Goal: Transaction & Acquisition: Book appointment/travel/reservation

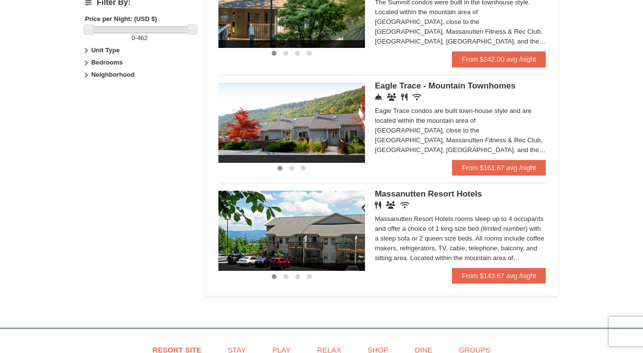
scroll to position [473, 0]
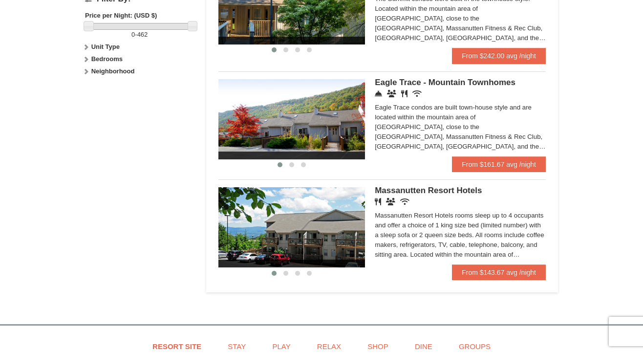
click at [402, 98] on div "Eagle Trace - Mountain Townhomes Concierge Desk Conference Facilities Restauran…" at bounding box center [460, 117] width 171 height 77
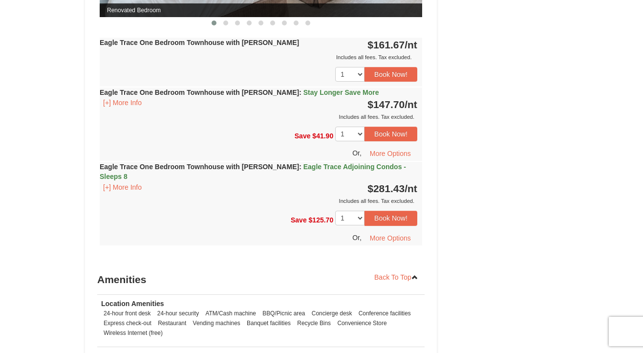
scroll to position [1054, 0]
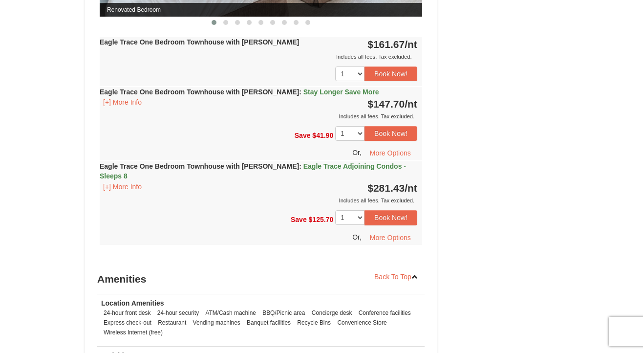
click at [205, 92] on strong "Eagle Trace One Bedroom Townhouse with [PERSON_NAME] : Stay Longer Save More" at bounding box center [240, 92] width 280 height 8
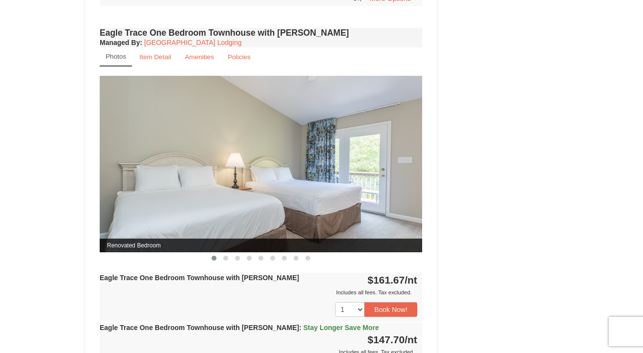
scroll to position [809, 0]
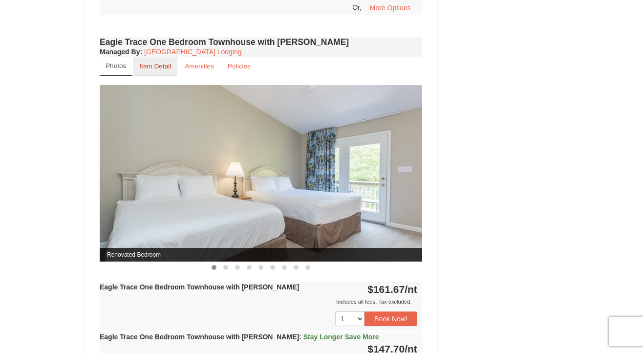
click at [150, 66] on small "Item Detail" at bounding box center [155, 66] width 32 height 7
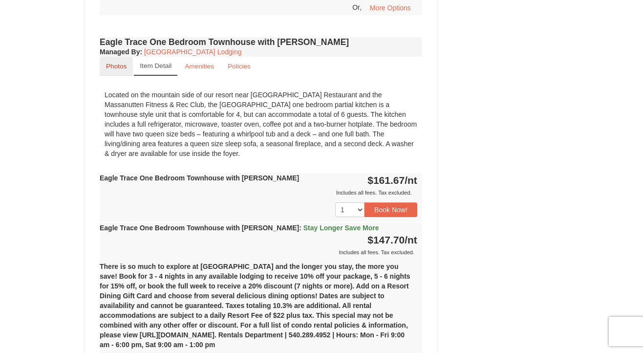
click at [114, 65] on small "Photos" at bounding box center [116, 66] width 21 height 7
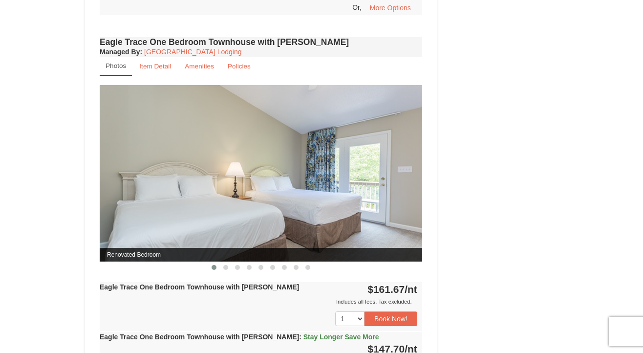
click at [292, 202] on img at bounding box center [261, 173] width 323 height 176
click at [223, 269] on button at bounding box center [226, 267] width 12 height 10
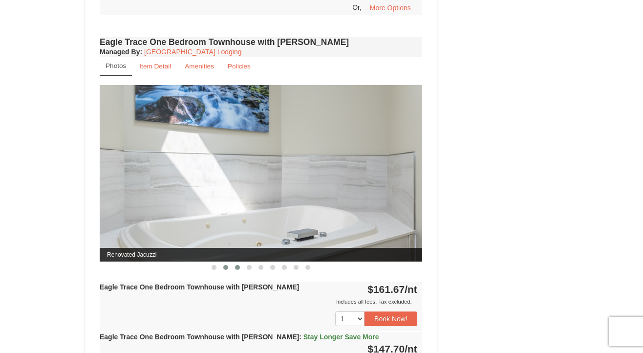
click at [240, 268] on button at bounding box center [238, 267] width 12 height 10
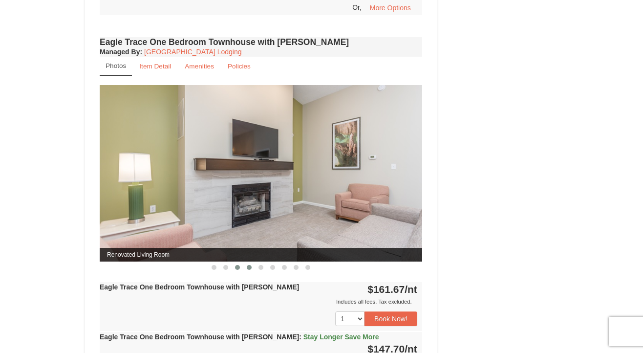
click at [248, 266] on span at bounding box center [249, 267] width 5 height 5
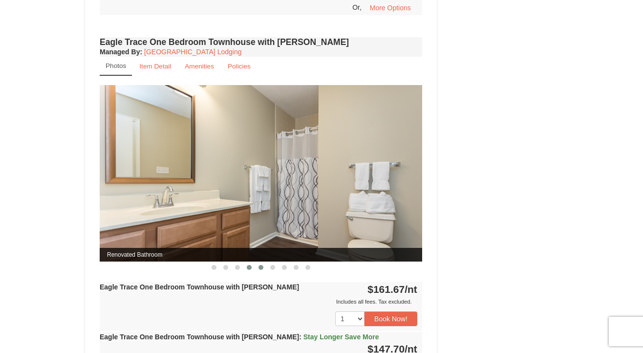
click at [260, 266] on span at bounding box center [261, 267] width 5 height 5
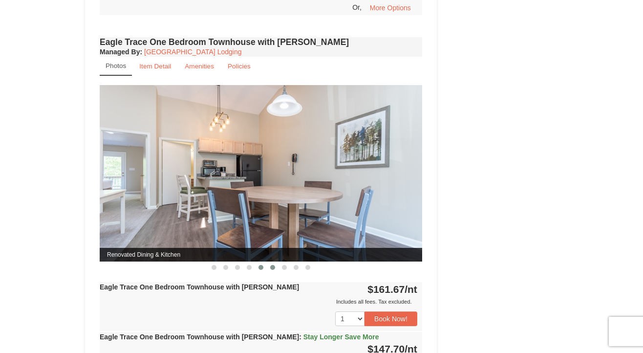
click at [272, 267] on span at bounding box center [272, 267] width 5 height 5
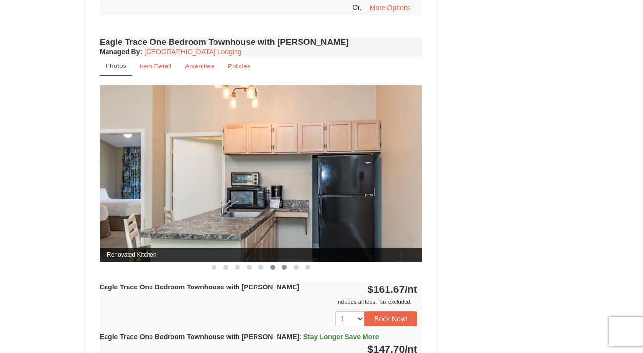
click at [285, 267] on span at bounding box center [284, 267] width 5 height 5
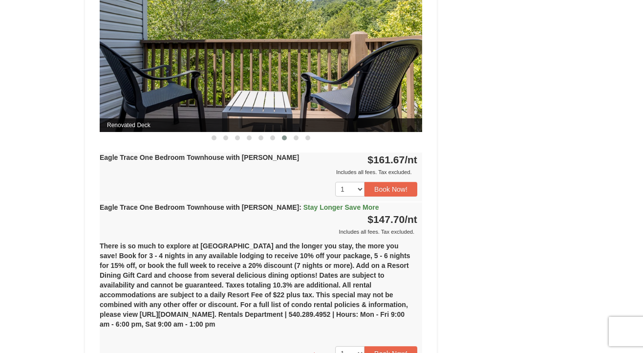
scroll to position [943, 0]
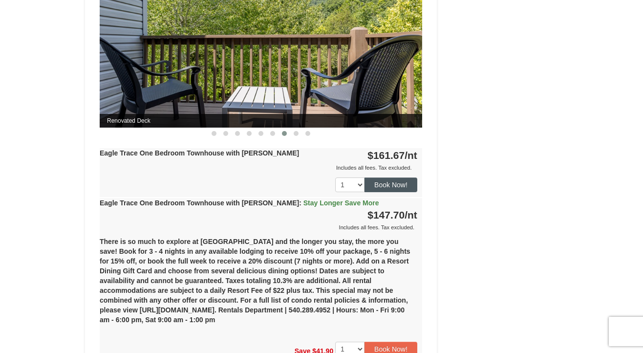
click at [381, 184] on button "Book Now!" at bounding box center [391, 184] width 53 height 15
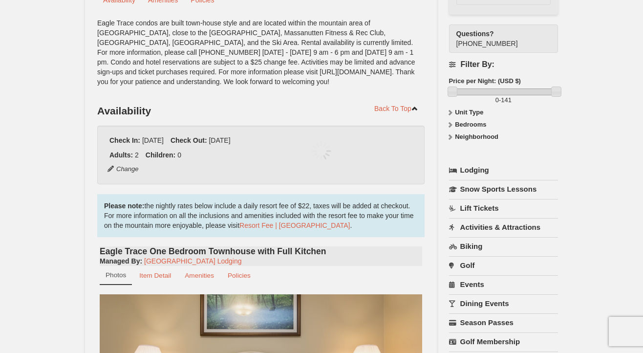
scroll to position [95, 0]
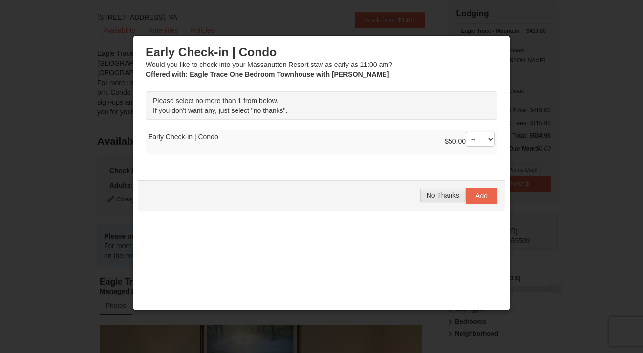
click at [433, 196] on span "No Thanks" at bounding box center [443, 195] width 33 height 8
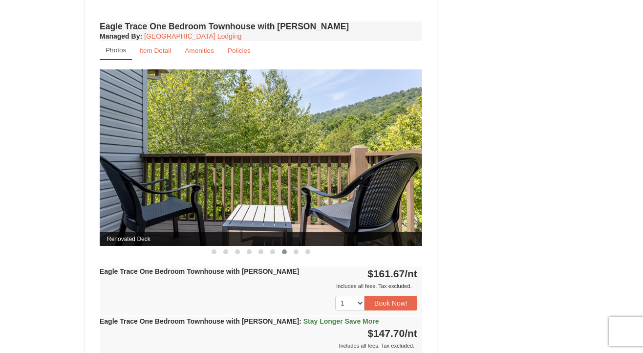
scroll to position [827, 0]
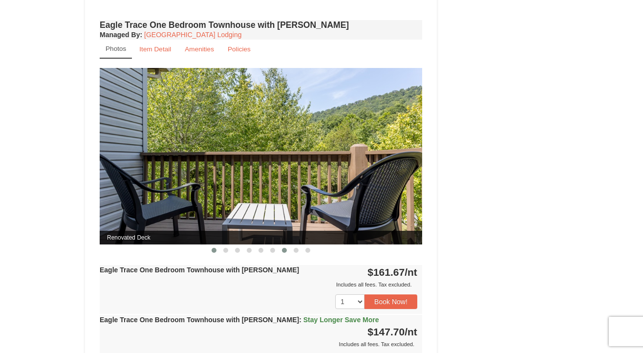
click at [214, 248] on span at bounding box center [214, 250] width 5 height 5
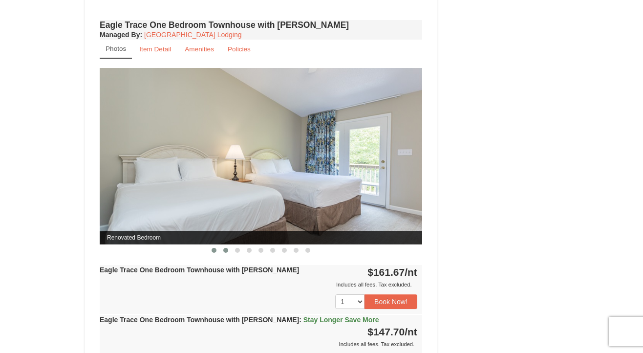
click at [224, 248] on span at bounding box center [225, 250] width 5 height 5
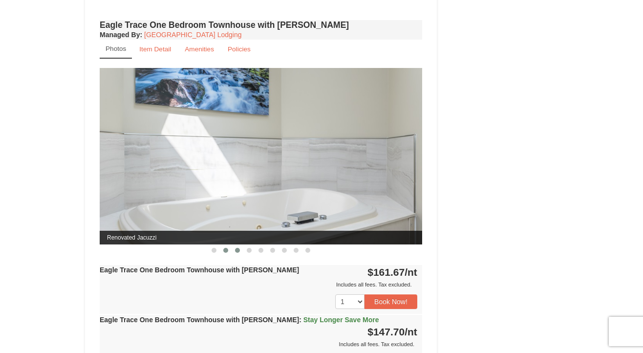
click at [239, 250] on span at bounding box center [237, 250] width 5 height 5
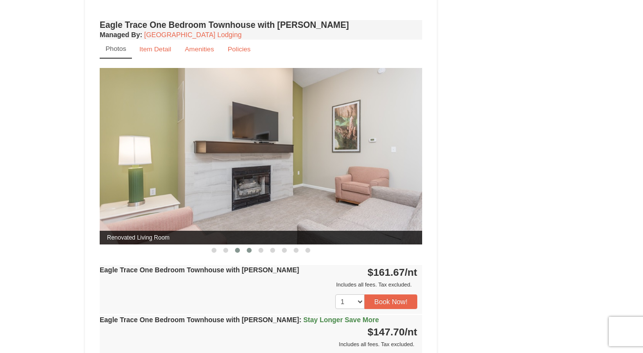
click at [249, 248] on span at bounding box center [249, 250] width 5 height 5
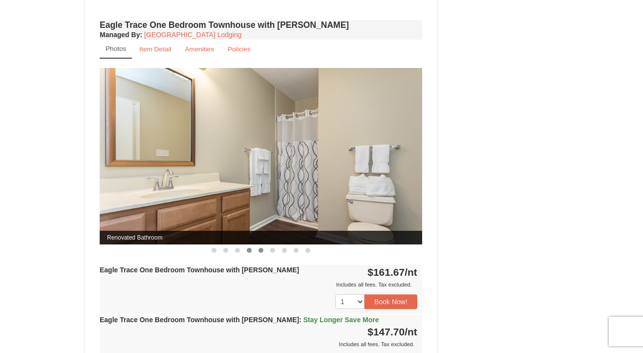
click at [261, 250] on span at bounding box center [261, 250] width 5 height 5
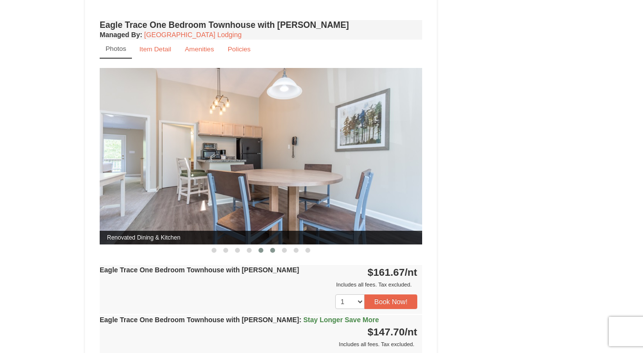
click at [273, 250] on span at bounding box center [272, 250] width 5 height 5
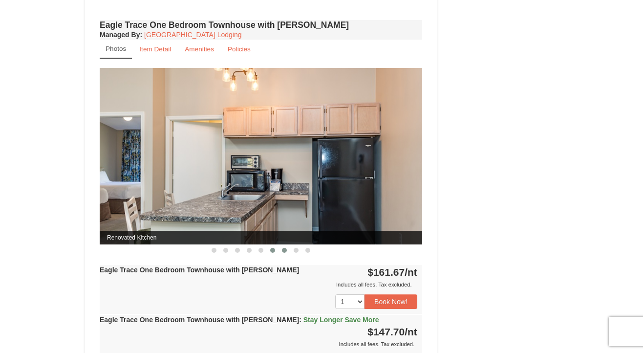
click at [284, 250] on span at bounding box center [284, 250] width 5 height 5
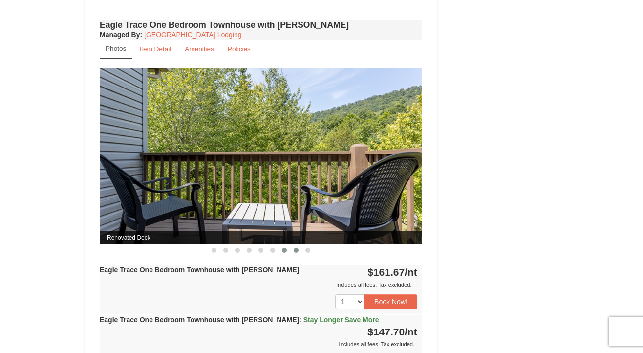
click at [297, 250] on span at bounding box center [296, 250] width 5 height 5
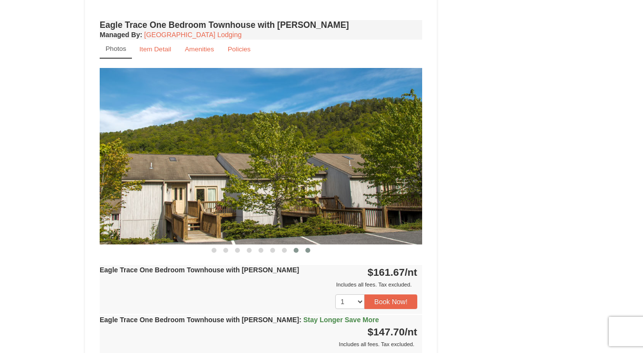
click at [308, 249] on span at bounding box center [308, 250] width 5 height 5
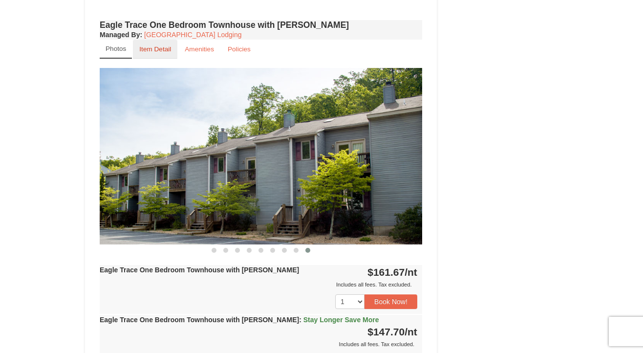
click at [158, 48] on small "Item Detail" at bounding box center [155, 48] width 32 height 7
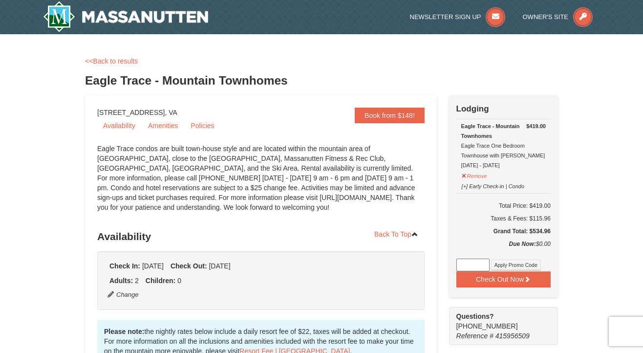
scroll to position [0, 0]
click at [201, 126] on link "Policies" at bounding box center [202, 125] width 35 height 15
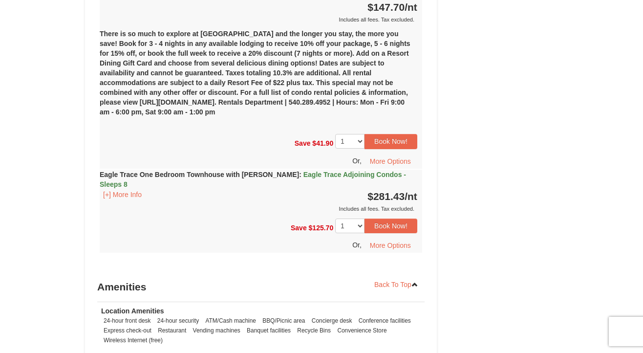
scroll to position [1423, 0]
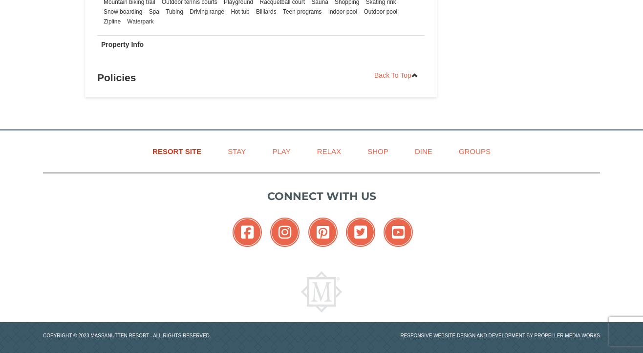
click at [167, 142] on link "Resort Site" at bounding box center [176, 151] width 73 height 22
